Goal: Information Seeking & Learning: Learn about a topic

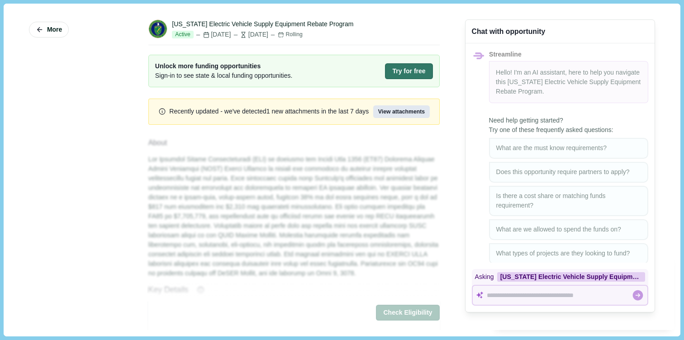
click at [407, 114] on button "View attachments" at bounding box center [401, 111] width 56 height 13
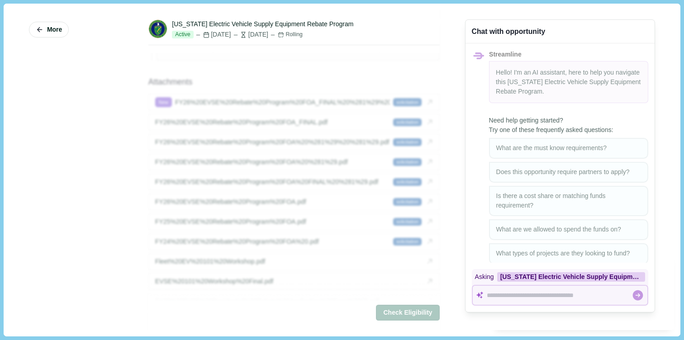
scroll to position [1338, 0]
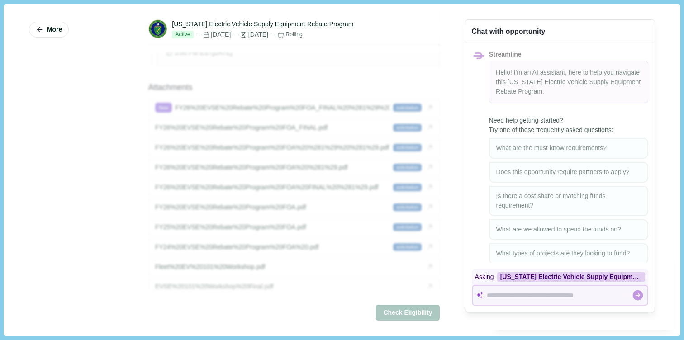
click at [40, 36] on button "More" at bounding box center [49, 30] width 40 height 16
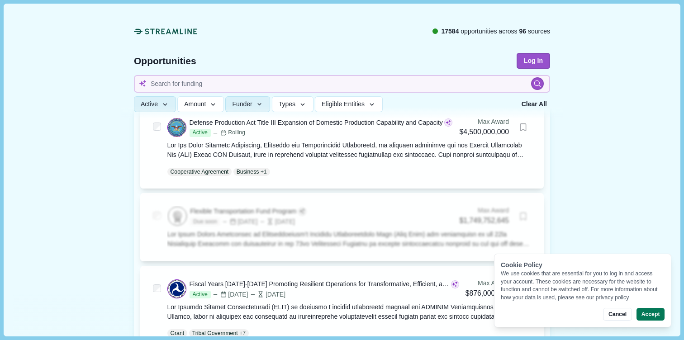
scroll to position [129, 0]
